Goal: Task Accomplishment & Management: Manage account settings

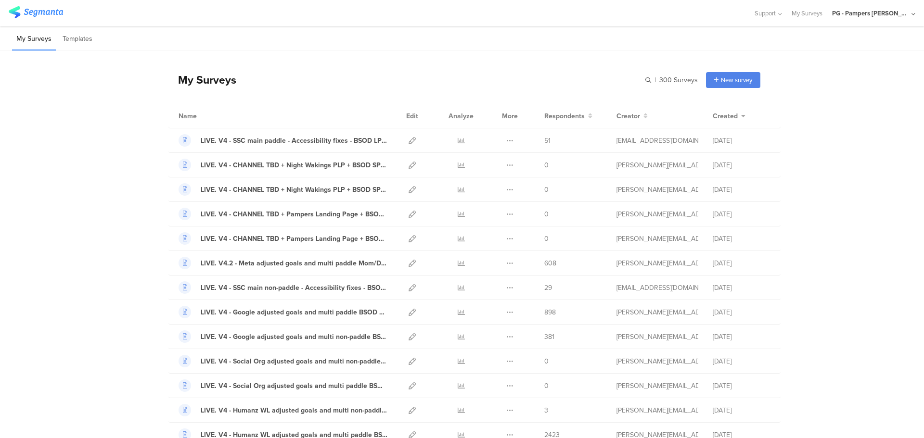
click at [897, 14] on div "PG - Pampers [PERSON_NAME]" at bounding box center [870, 13] width 77 height 9
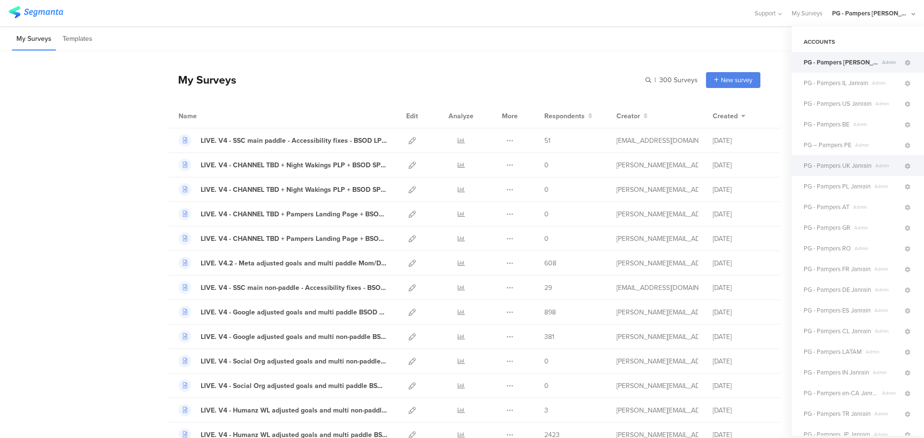
scroll to position [48, 0]
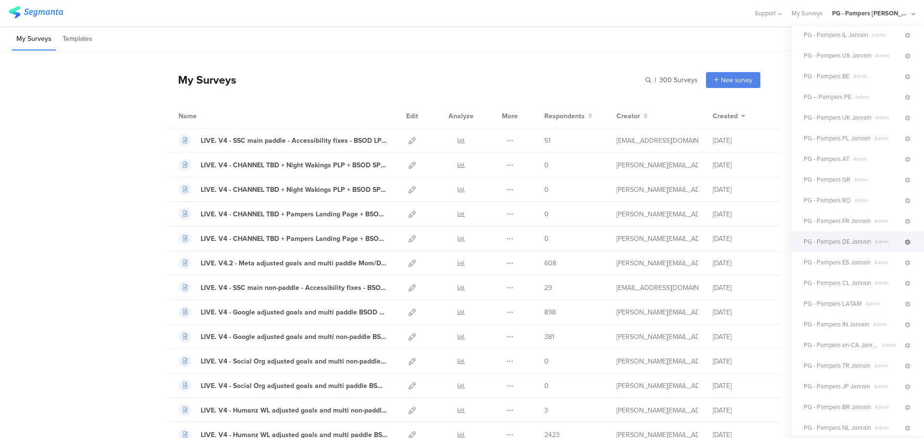
click at [904, 242] on icon at bounding box center [907, 243] width 6 height 6
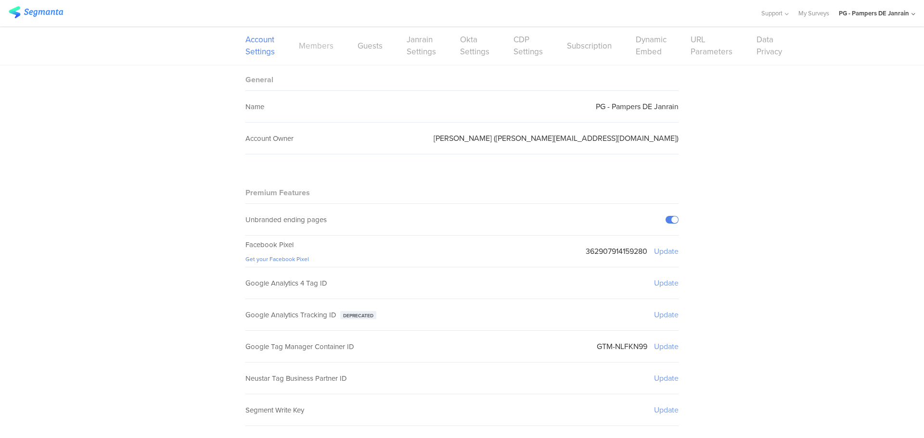
click at [310, 51] on link "Members" at bounding box center [316, 46] width 35 height 12
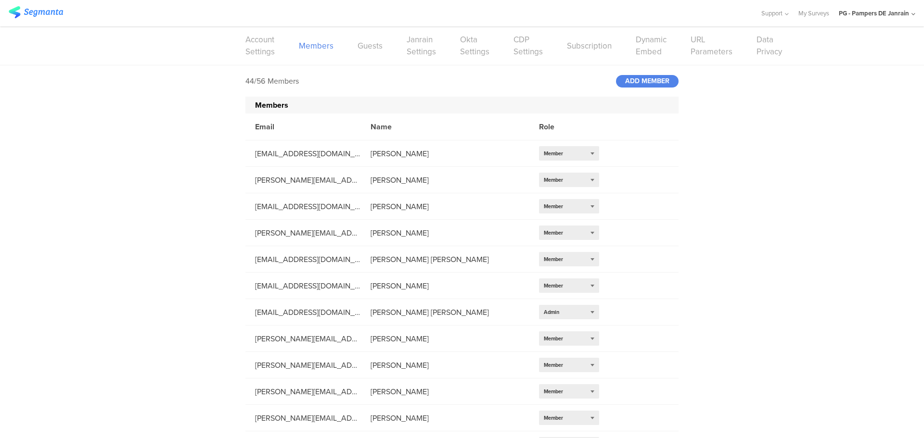
click at [645, 82] on div "ADD MEMBER" at bounding box center [647, 81] width 63 height 13
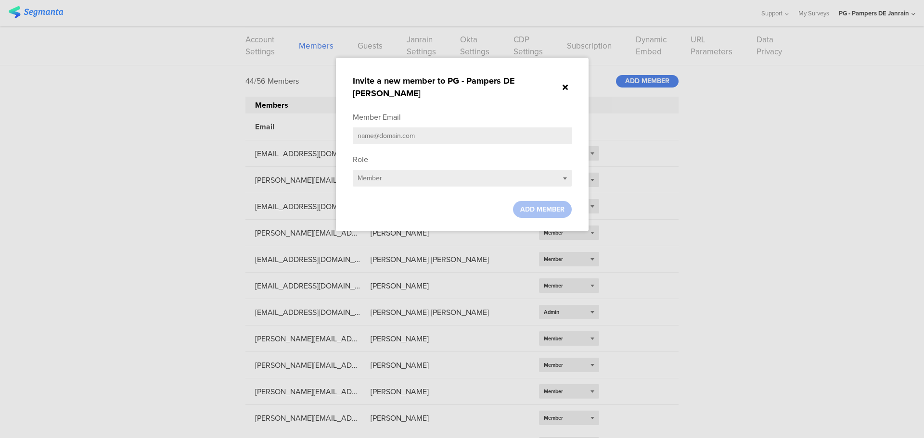
click at [390, 127] on input "text" at bounding box center [462, 135] width 219 height 17
paste input "[EMAIL_ADDRESS][DOMAIN_NAME]"
type input "[EMAIL_ADDRESS][DOMAIN_NAME]"
click at [549, 204] on span "ADD MEMBER" at bounding box center [542, 209] width 44 height 10
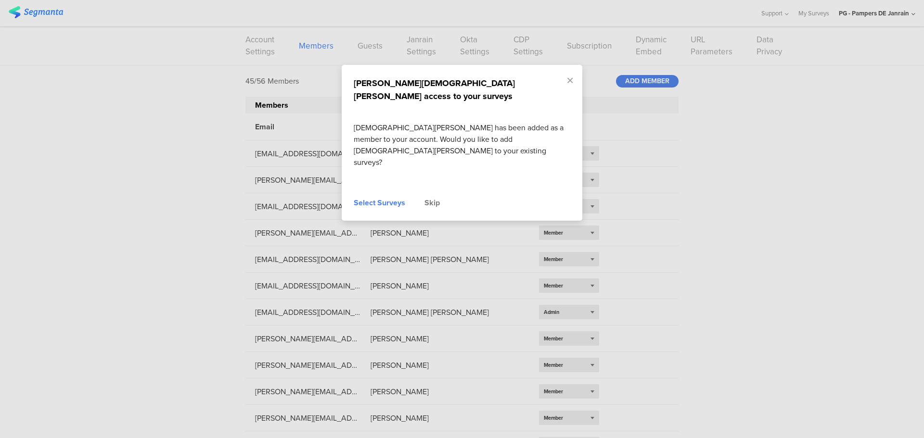
click at [379, 197] on div "Select Surveys" at bounding box center [379, 203] width 51 height 12
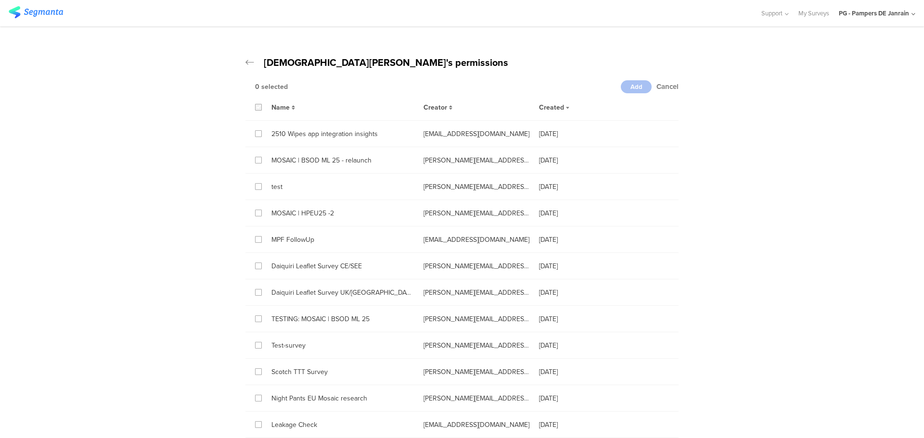
click at [256, 108] on icon at bounding box center [258, 107] width 4 height 7
click at [0, 0] on input "checkbox" at bounding box center [0, 0] width 0 height 0
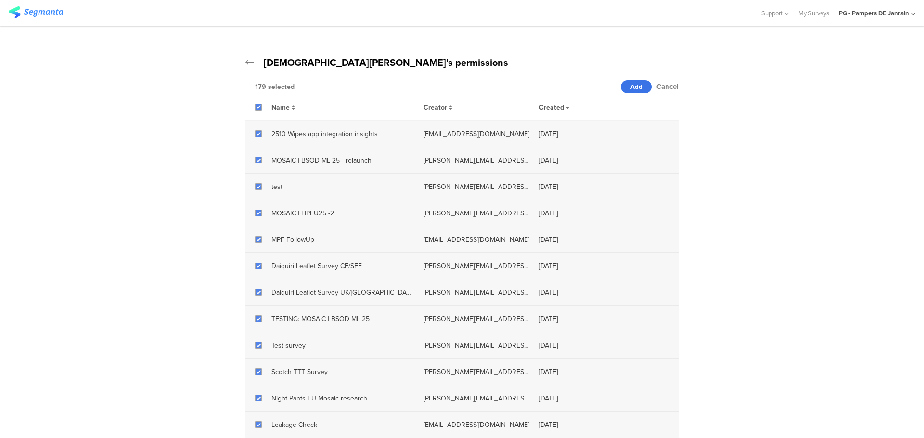
click at [634, 87] on span "Add" at bounding box center [636, 86] width 12 height 9
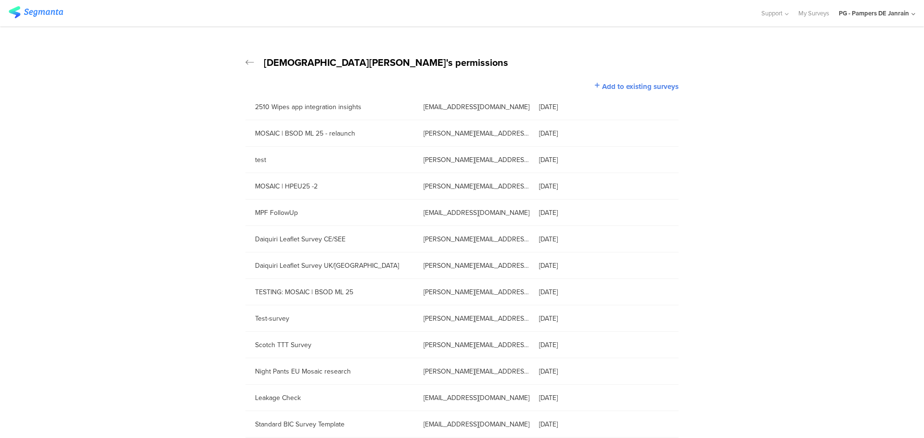
click at [889, 14] on div "PG - Pampers DE Janrain" at bounding box center [873, 13] width 70 height 9
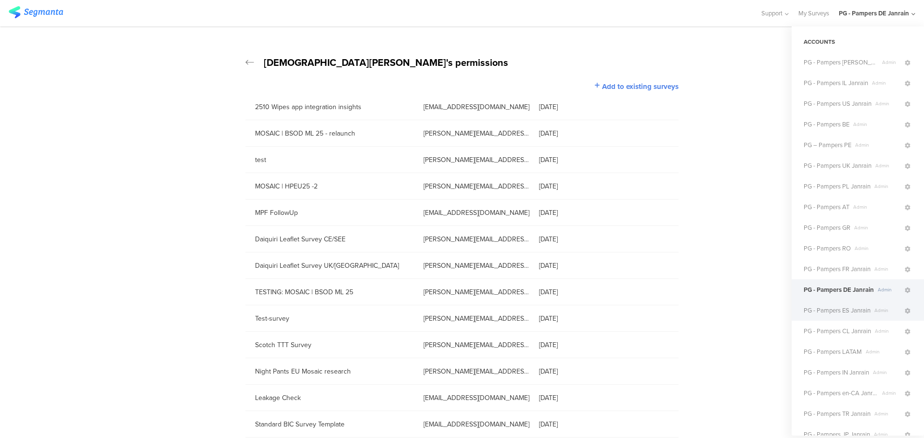
click at [884, 312] on span "Admin" at bounding box center [886, 310] width 33 height 7
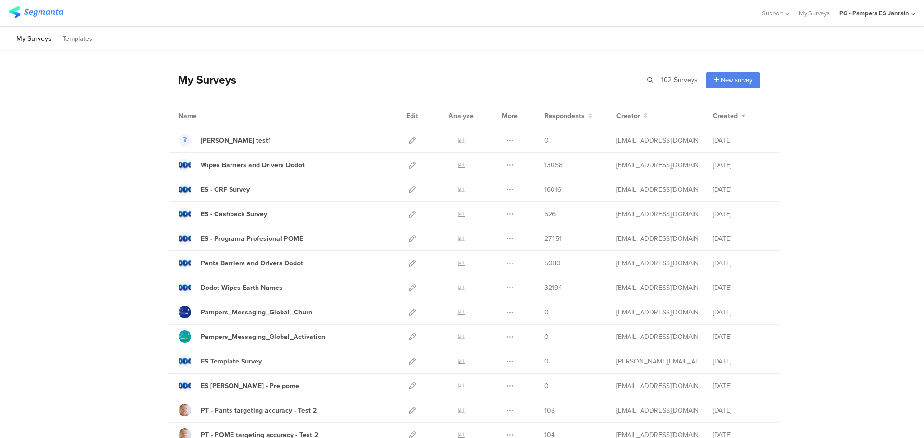
click at [908, 12] on div "PG - Pampers ES Janrain" at bounding box center [874, 13] width 70 height 9
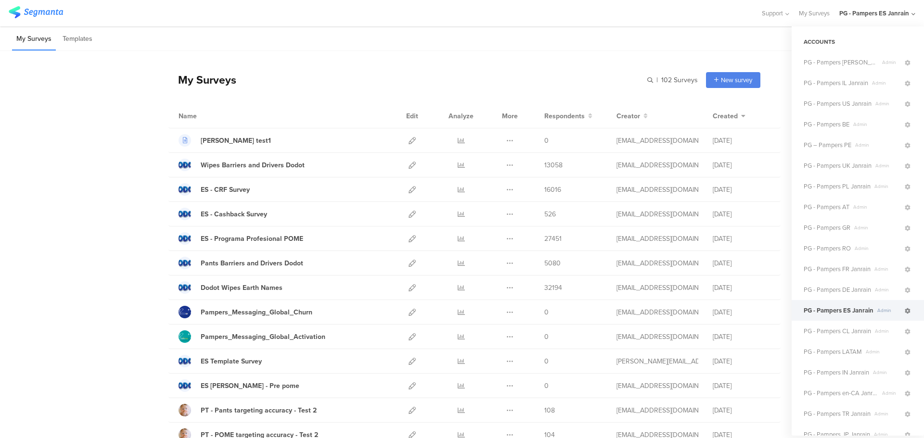
click at [904, 311] on icon at bounding box center [907, 311] width 6 height 6
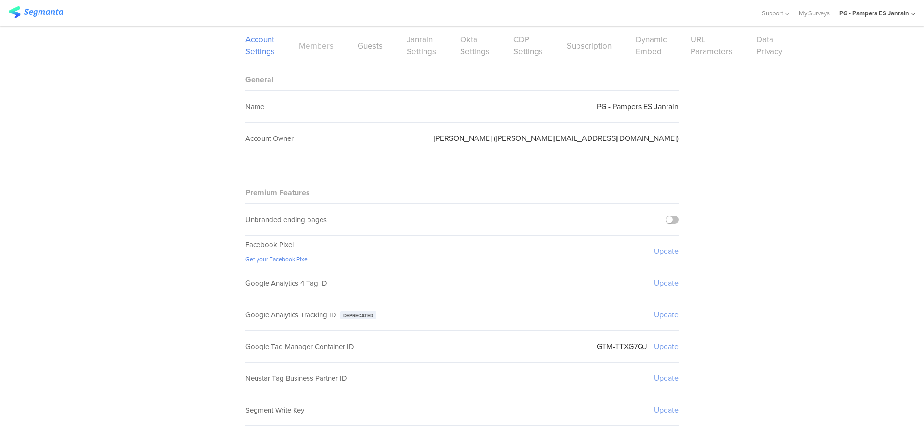
click at [306, 46] on link "Members" at bounding box center [316, 46] width 35 height 12
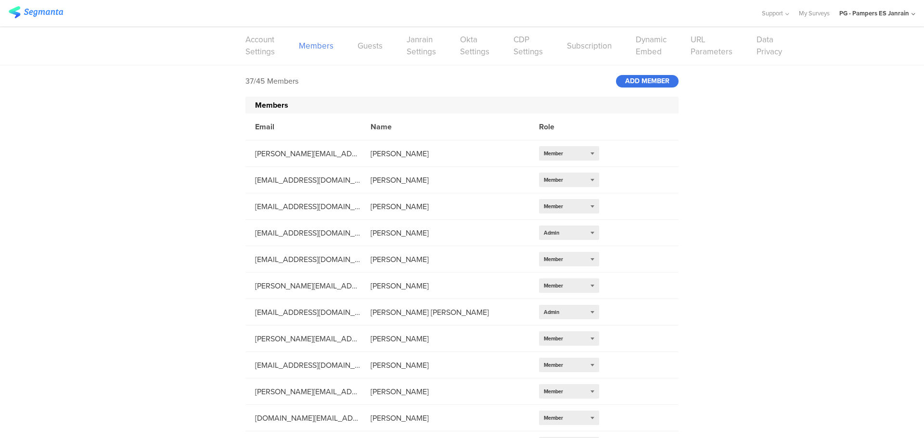
click at [640, 82] on div "ADD MEMBER" at bounding box center [647, 81] width 63 height 13
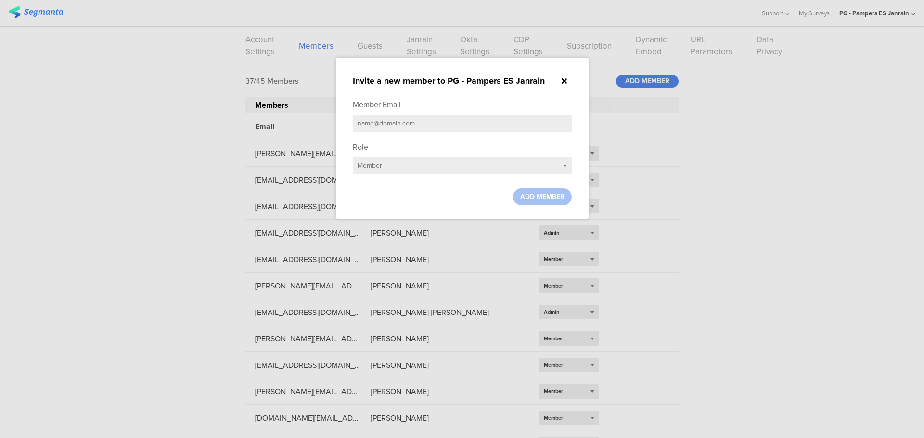
click at [443, 129] on input "text" at bounding box center [462, 123] width 219 height 17
paste input "[EMAIL_ADDRESS][DOMAIN_NAME]"
type input "[EMAIL_ADDRESS][DOMAIN_NAME]"
click at [546, 196] on span "ADD MEMBER" at bounding box center [542, 197] width 44 height 10
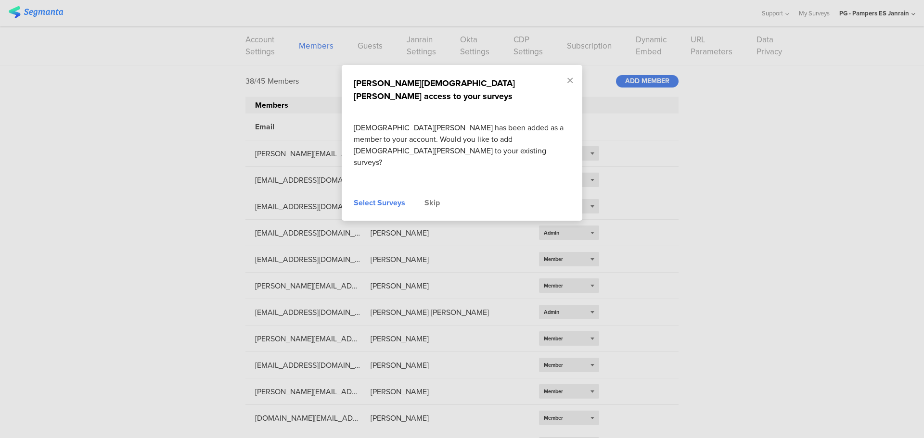
click at [376, 197] on div "Select Surveys" at bounding box center [379, 203] width 51 height 12
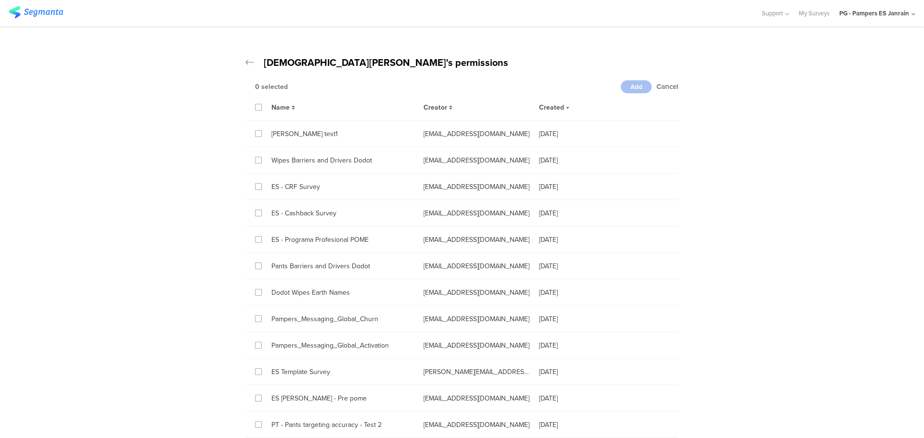
click at [250, 107] on div "Name Creator Created" at bounding box center [461, 107] width 433 height 27
click at [255, 107] on label at bounding box center [258, 107] width 7 height 7
click at [0, 0] on input "checkbox" at bounding box center [0, 0] width 0 height 0
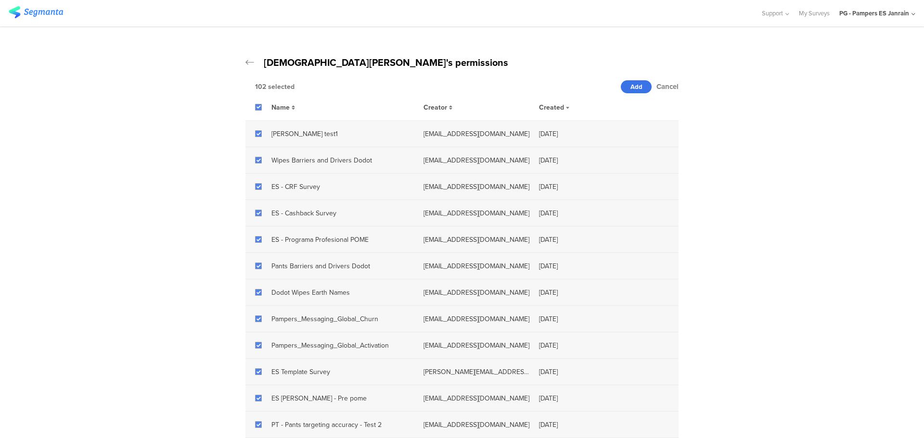
click at [621, 88] on div "Add" at bounding box center [636, 86] width 31 height 13
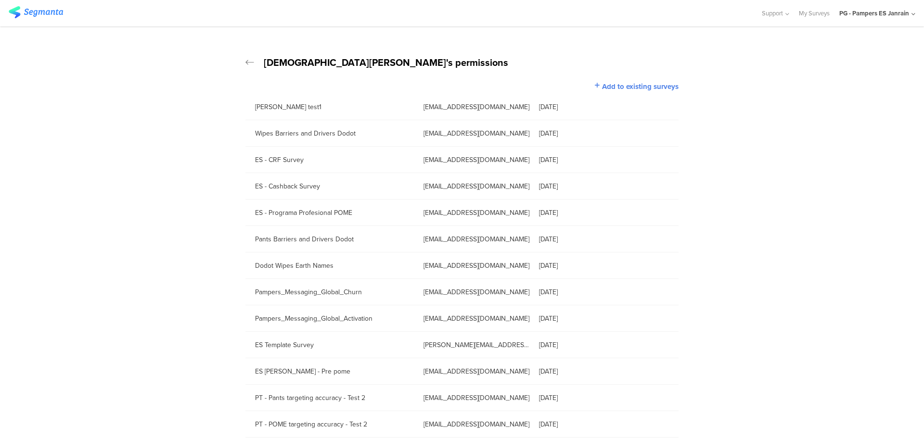
click at [911, 13] on icon at bounding box center [913, 14] width 4 height 7
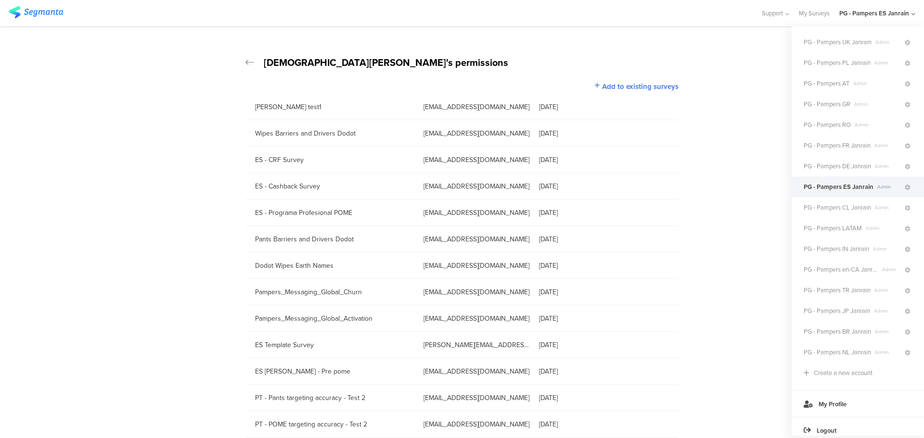
scroll to position [139, 0]
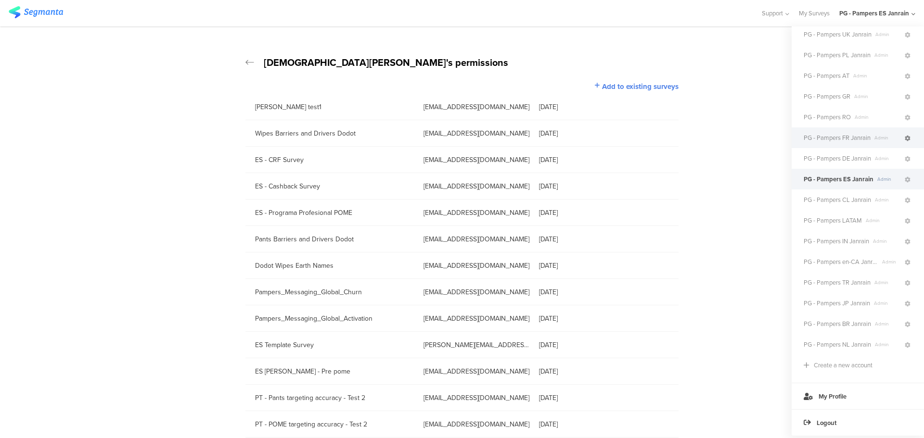
click at [904, 136] on icon at bounding box center [907, 139] width 6 height 6
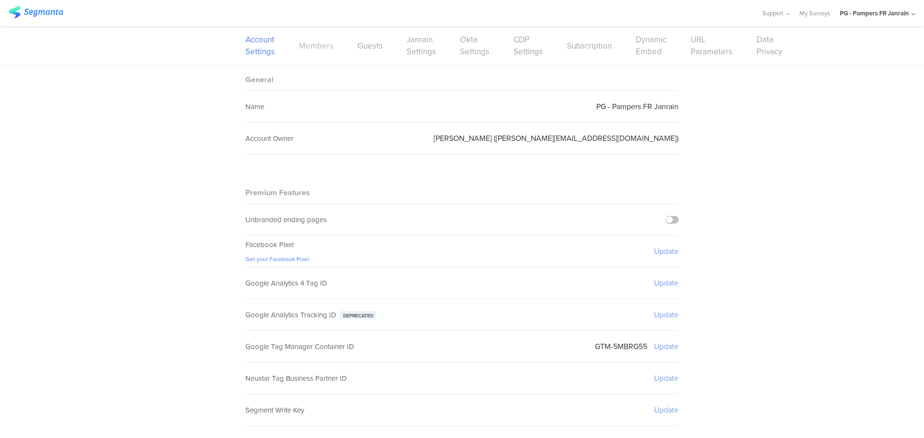
click at [322, 48] on link "Members" at bounding box center [316, 46] width 35 height 12
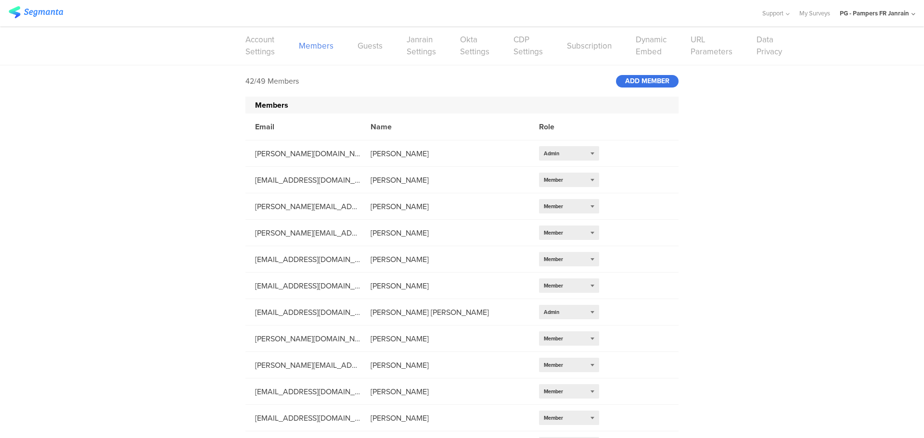
click at [636, 84] on div "ADD MEMBER" at bounding box center [647, 81] width 63 height 13
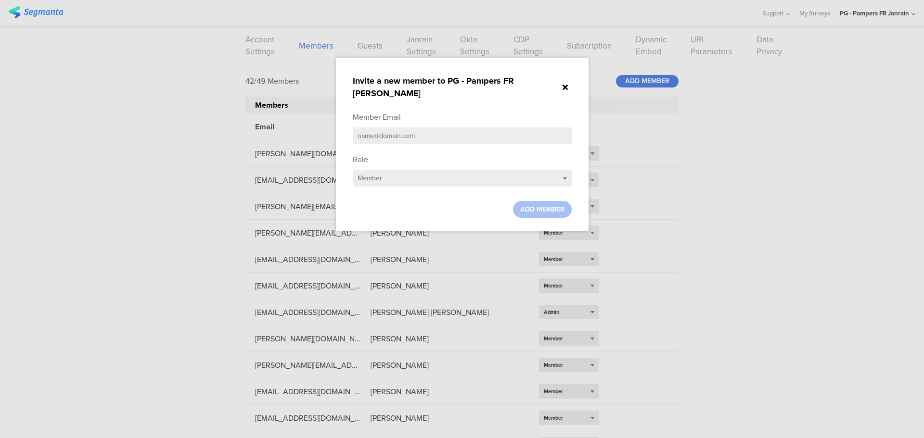
click at [487, 127] on input "text" at bounding box center [462, 135] width 219 height 17
paste input "[EMAIL_ADDRESS][DOMAIN_NAME]"
type input "[EMAIL_ADDRESS][DOMAIN_NAME]"
click at [538, 204] on span "ADD MEMBER" at bounding box center [542, 209] width 44 height 10
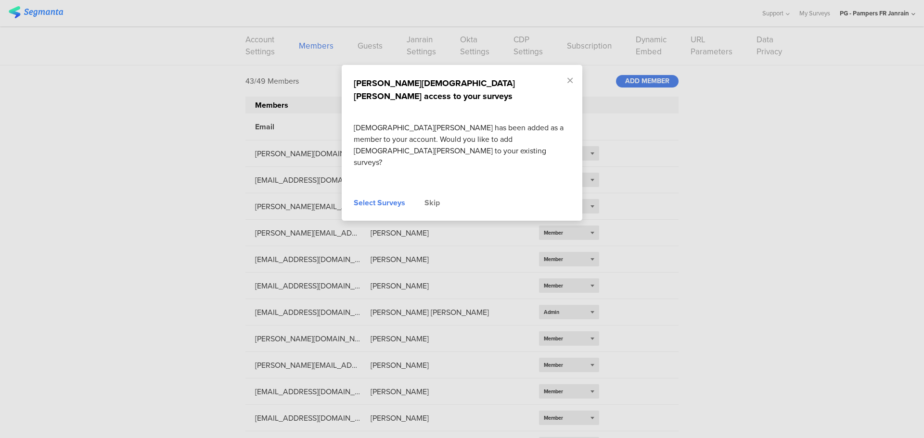
click at [370, 197] on div "Select Surveys" at bounding box center [379, 203] width 51 height 12
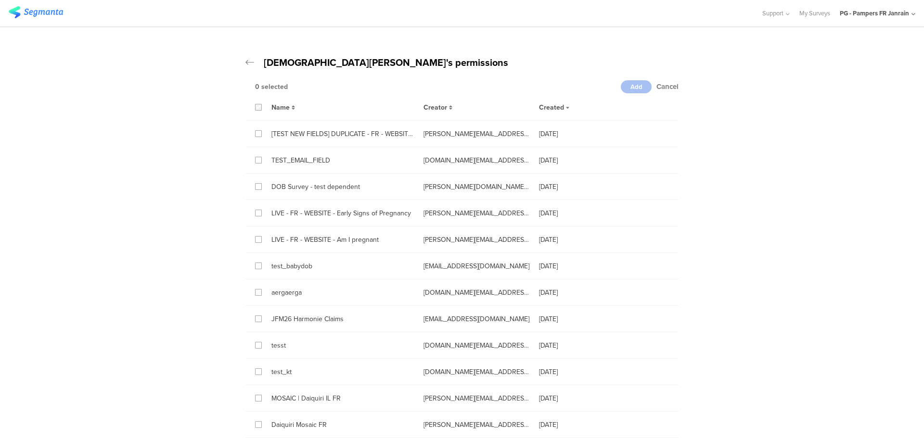
click at [256, 108] on icon at bounding box center [258, 107] width 4 height 7
click at [0, 0] on input "checkbox" at bounding box center [0, 0] width 0 height 0
click at [639, 82] on div "Add" at bounding box center [636, 86] width 31 height 13
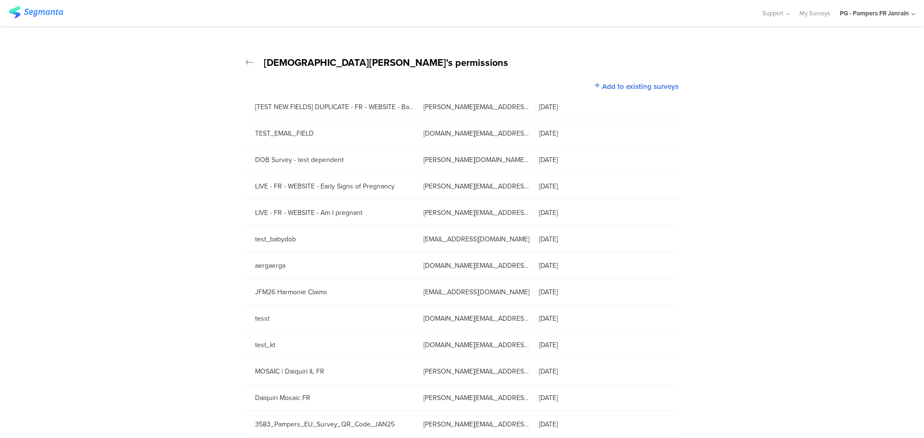
click at [893, 13] on div "PG - Pampers FR Janrain" at bounding box center [873, 13] width 69 height 9
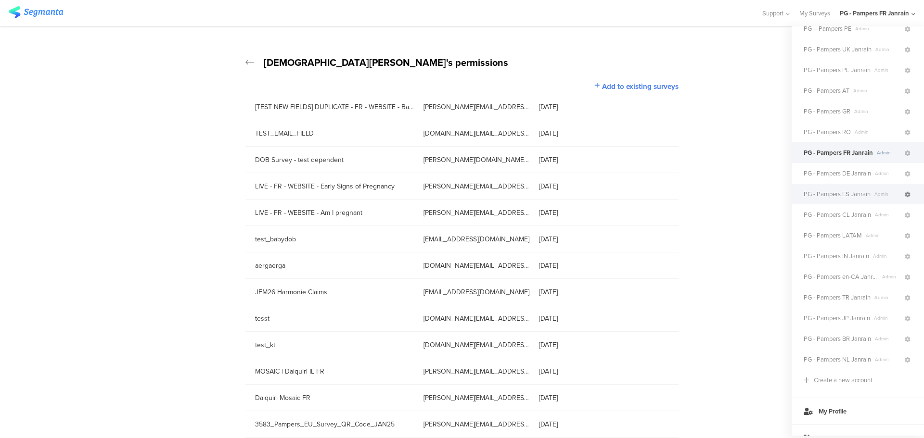
scroll to position [139, 0]
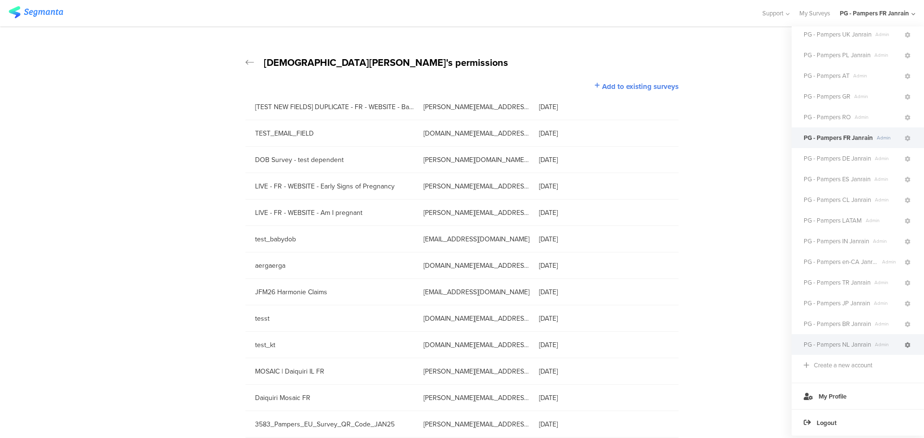
click at [904, 342] on icon at bounding box center [907, 345] width 6 height 6
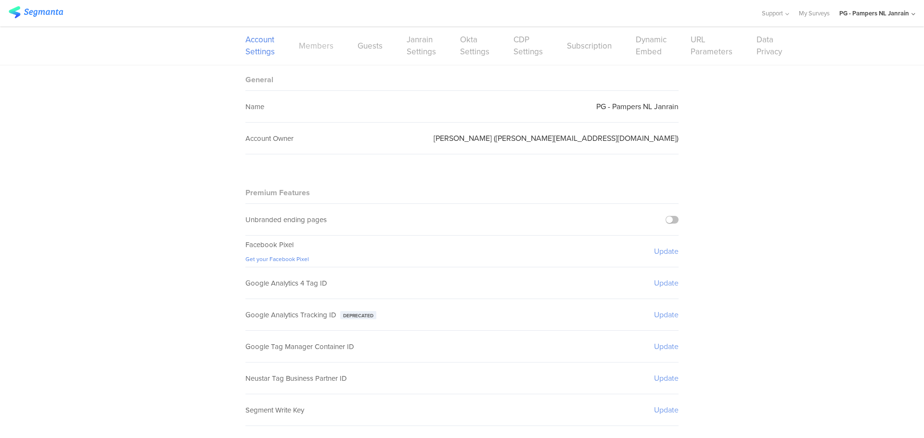
click at [307, 46] on link "Members" at bounding box center [316, 46] width 35 height 12
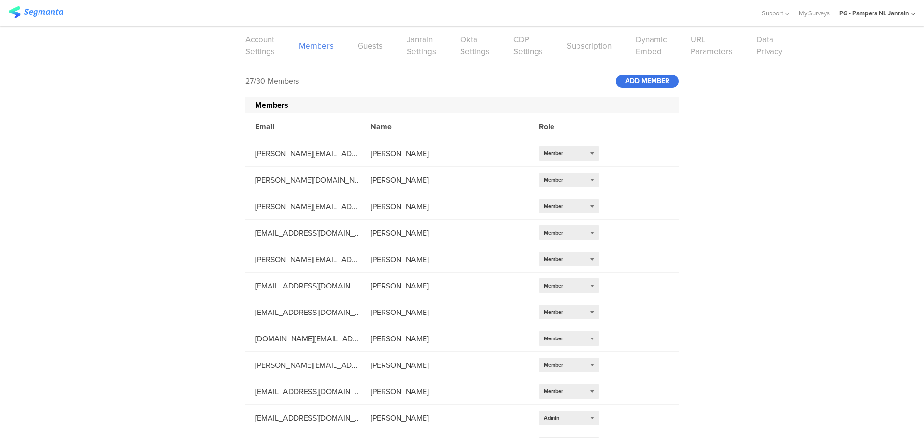
click at [665, 82] on div "ADD MEMBER" at bounding box center [647, 81] width 63 height 13
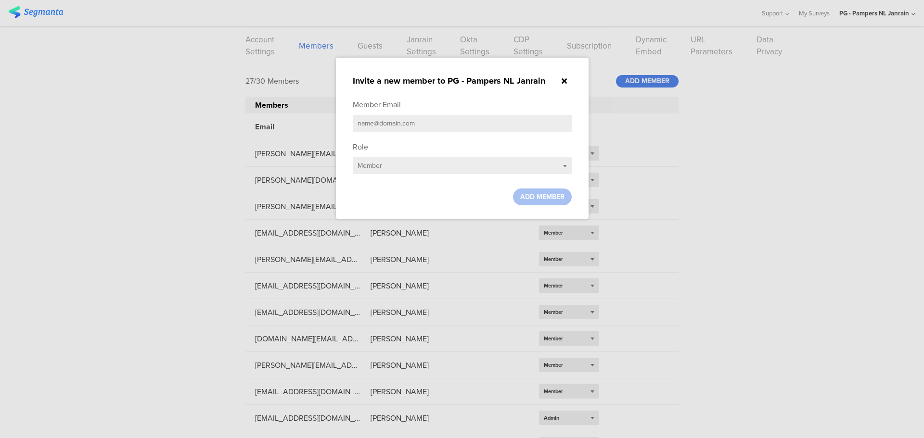
click at [484, 129] on input "text" at bounding box center [462, 123] width 219 height 17
paste input "[EMAIL_ADDRESS][DOMAIN_NAME]"
type input "[EMAIL_ADDRESS][DOMAIN_NAME]"
click at [547, 201] on span "ADD MEMBER" at bounding box center [542, 197] width 44 height 10
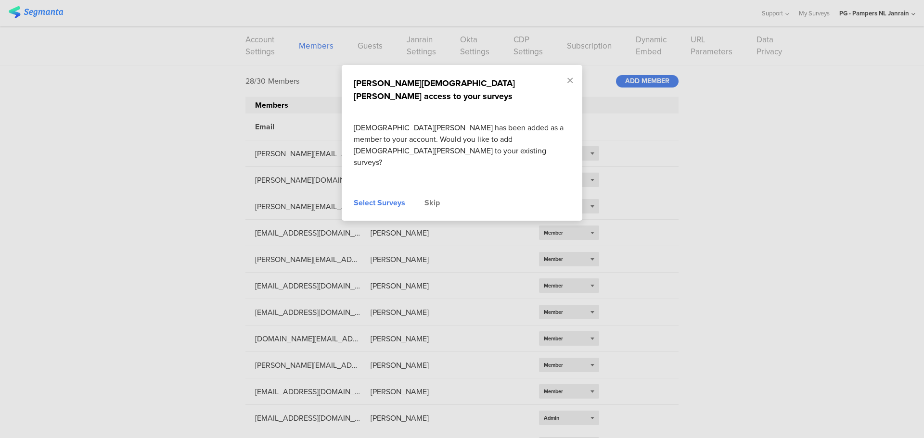
click at [376, 197] on div "Select Surveys" at bounding box center [379, 203] width 51 height 12
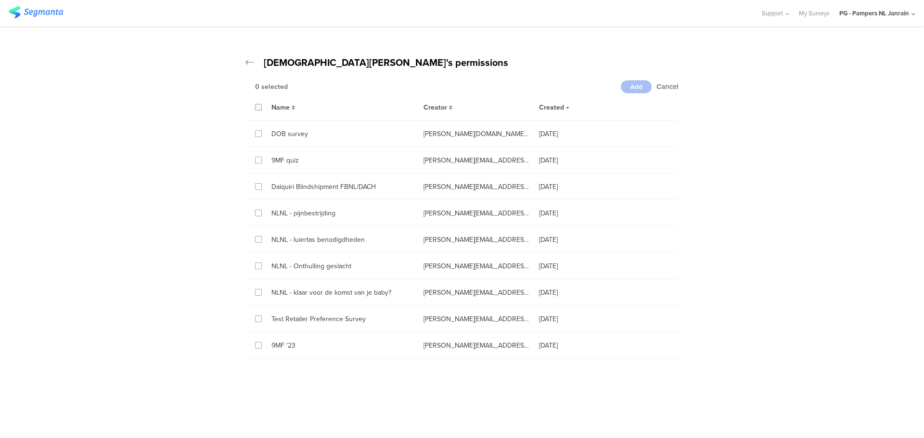
click at [258, 106] on icon at bounding box center [258, 107] width 4 height 7
click at [0, 0] on input "checkbox" at bounding box center [0, 0] width 0 height 0
click at [644, 86] on div "Add" at bounding box center [636, 86] width 31 height 13
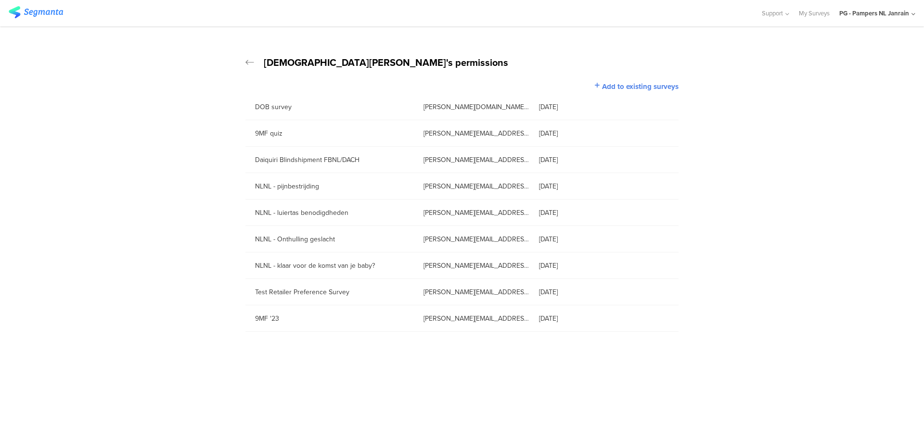
click at [894, 14] on div "PG - Pampers NL Janrain" at bounding box center [874, 13] width 70 height 9
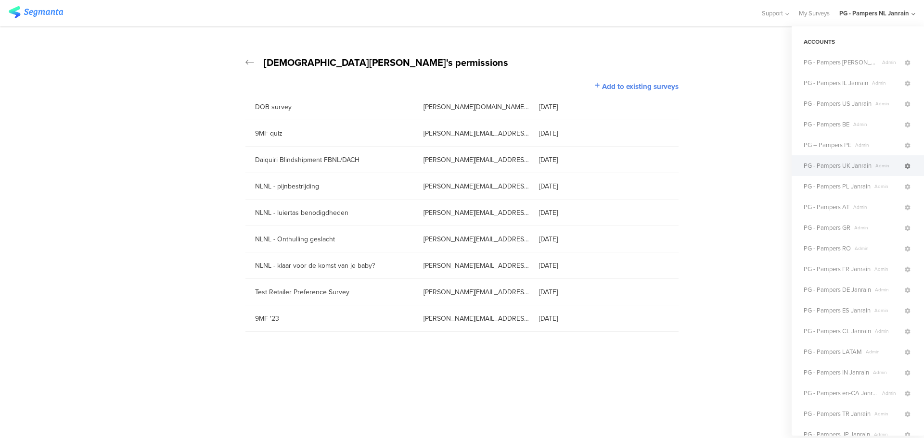
click at [904, 164] on icon at bounding box center [907, 167] width 6 height 6
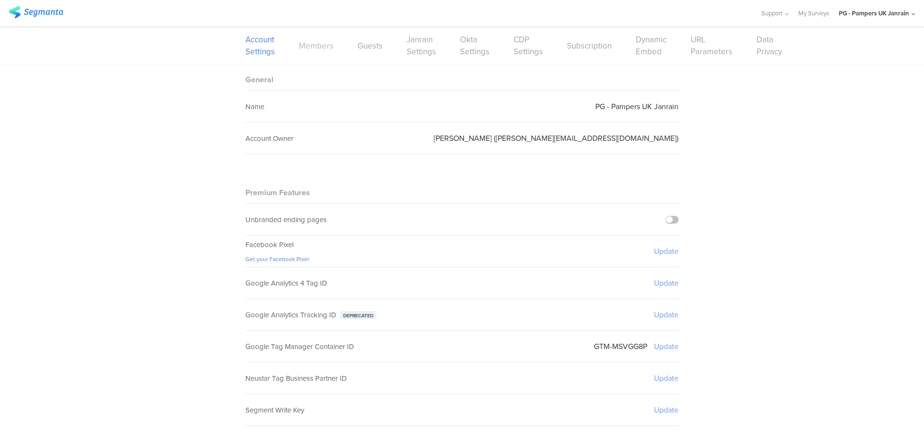
click at [307, 44] on link "Members" at bounding box center [316, 46] width 35 height 12
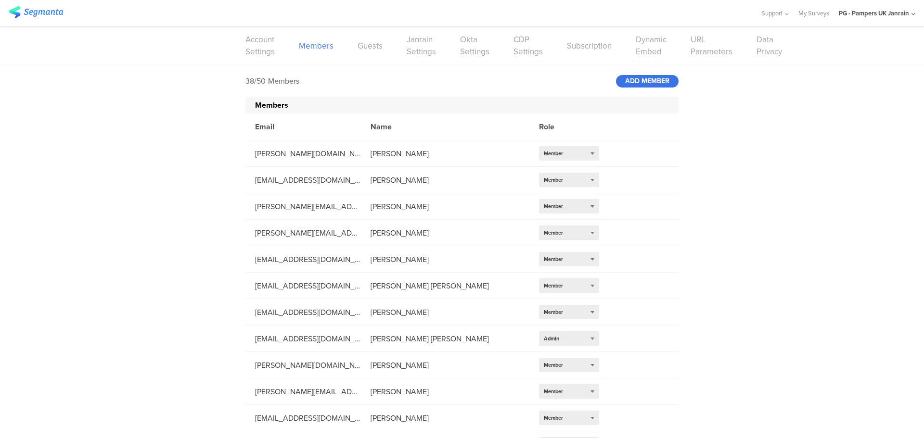
click at [631, 79] on div "ADD MEMBER" at bounding box center [647, 81] width 63 height 13
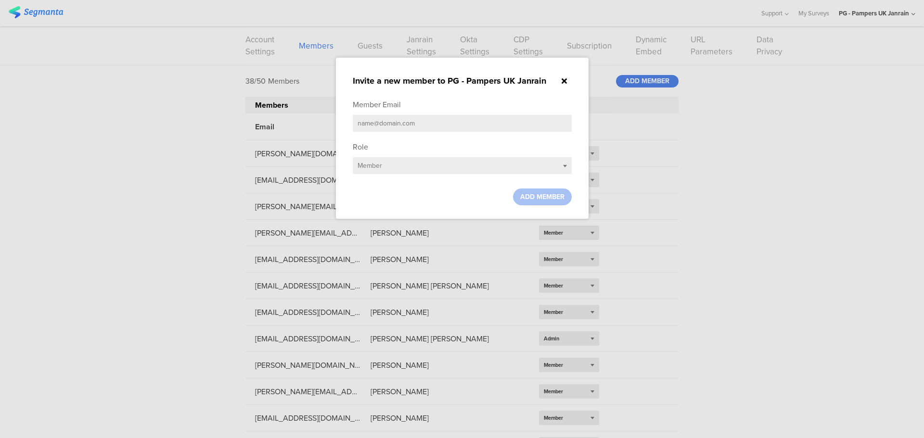
click at [418, 111] on div "Member Email" at bounding box center [462, 118] width 219 height 38
click at [418, 115] on input "text" at bounding box center [462, 123] width 219 height 17
paste input "[EMAIL_ADDRESS][DOMAIN_NAME]"
type input "[EMAIL_ADDRESS][DOMAIN_NAME]"
click at [539, 190] on div "ADD MEMBER" at bounding box center [542, 197] width 59 height 17
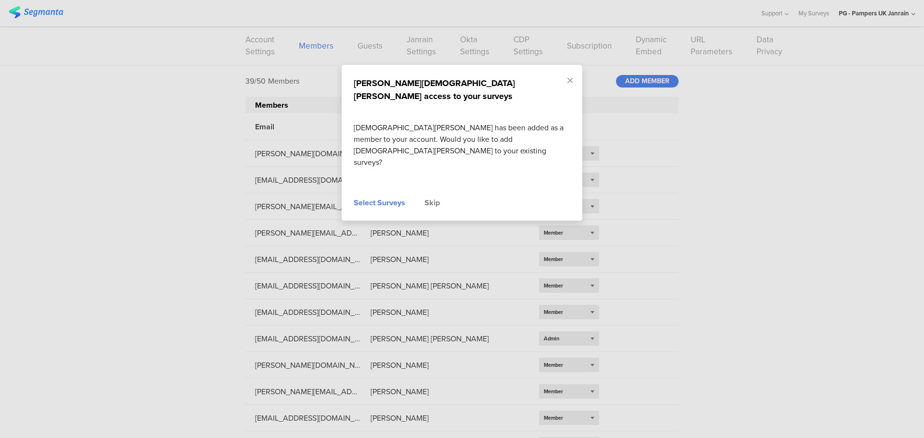
click at [379, 197] on div "Select Surveys" at bounding box center [379, 203] width 51 height 12
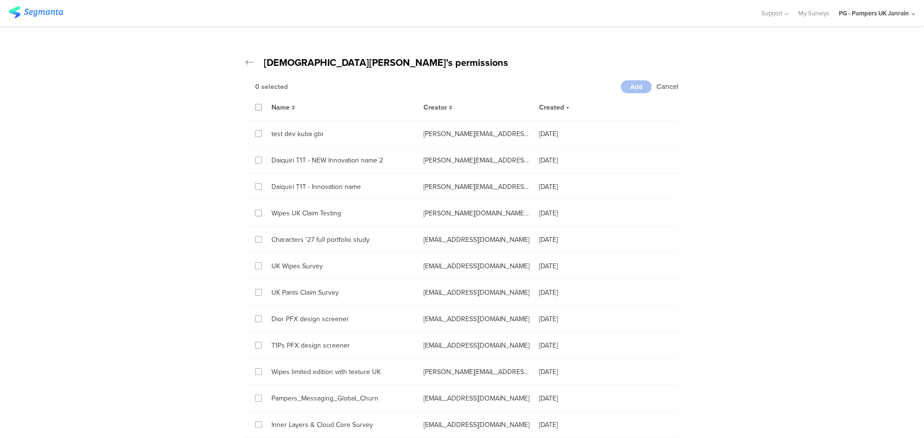
click at [257, 108] on icon at bounding box center [258, 107] width 4 height 7
click at [0, 0] on input "checkbox" at bounding box center [0, 0] width 0 height 0
click at [630, 88] on span "Add" at bounding box center [636, 86] width 12 height 9
